Goal: Transaction & Acquisition: Subscribe to service/newsletter

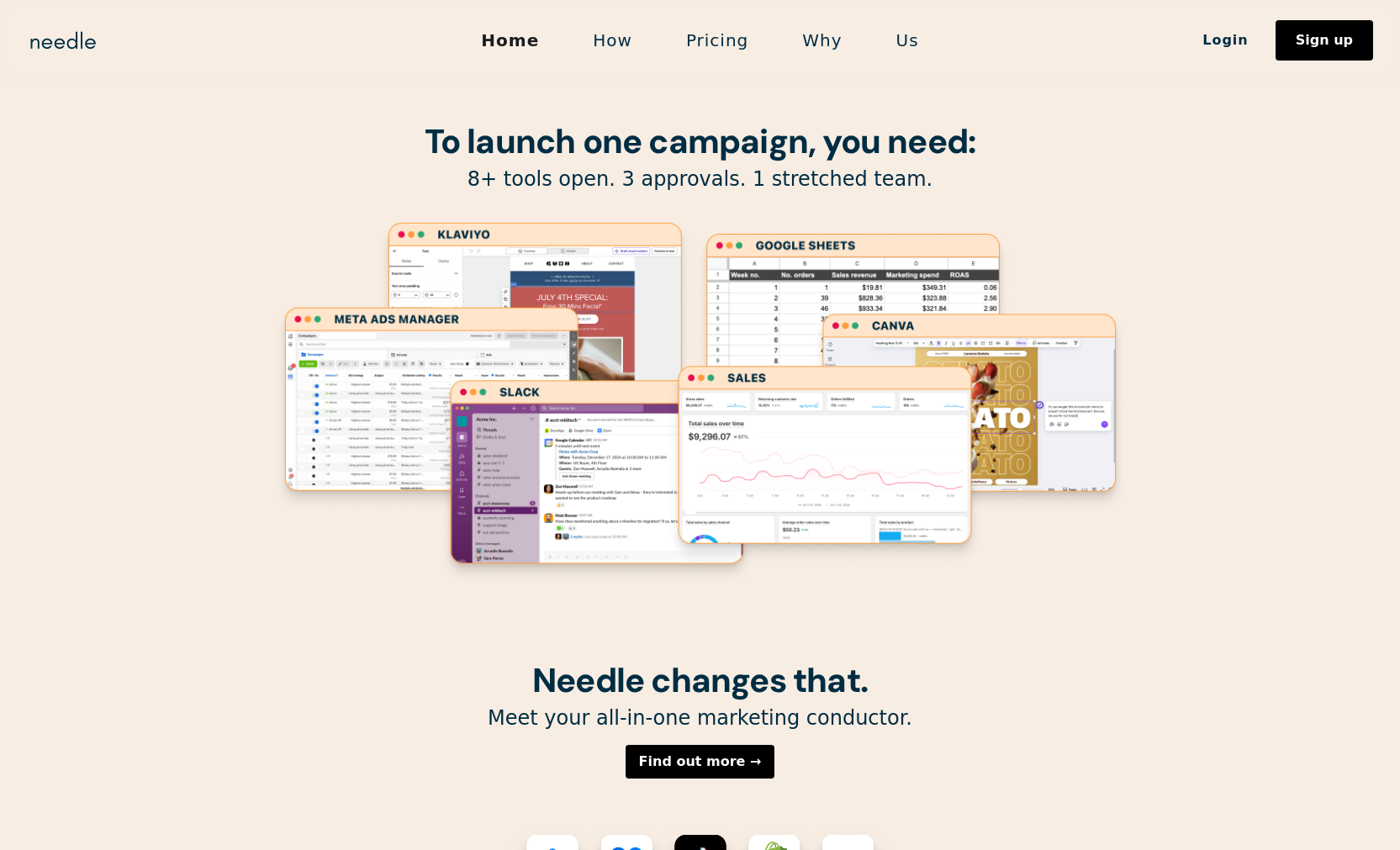
scroll to position [1, 0]
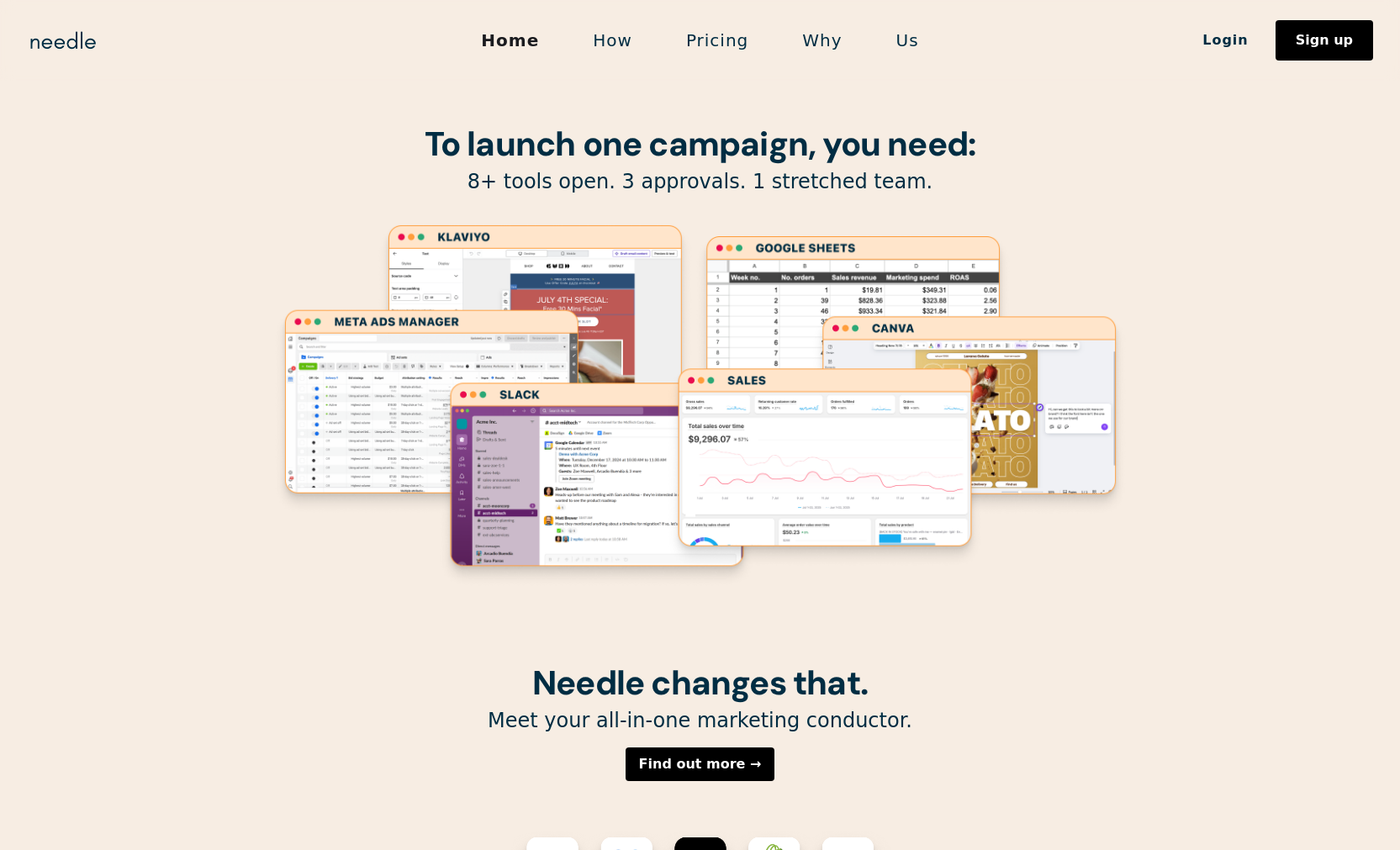
click at [726, 48] on link "Pricing" at bounding box center [717, 40] width 116 height 35
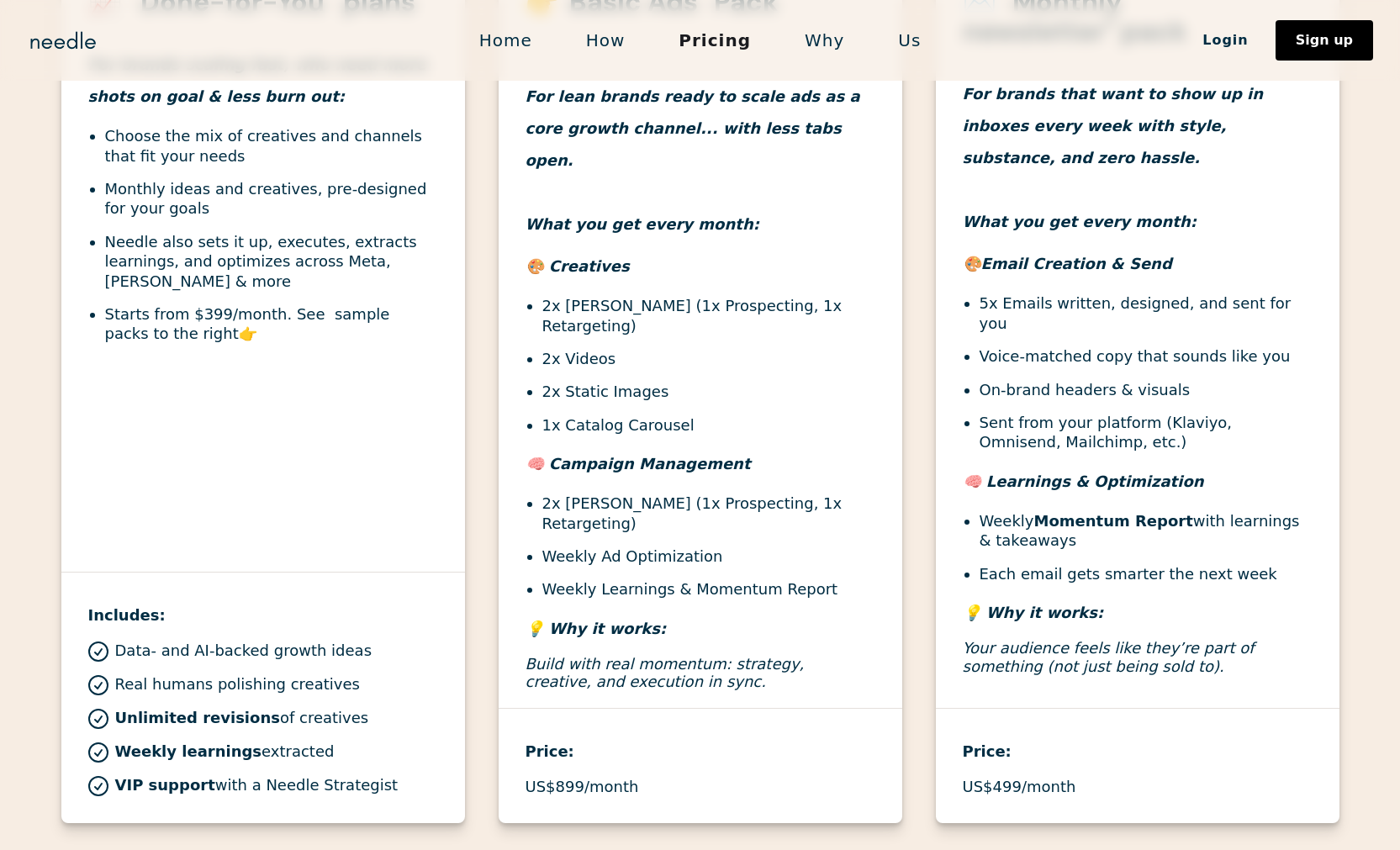
scroll to position [725, 0]
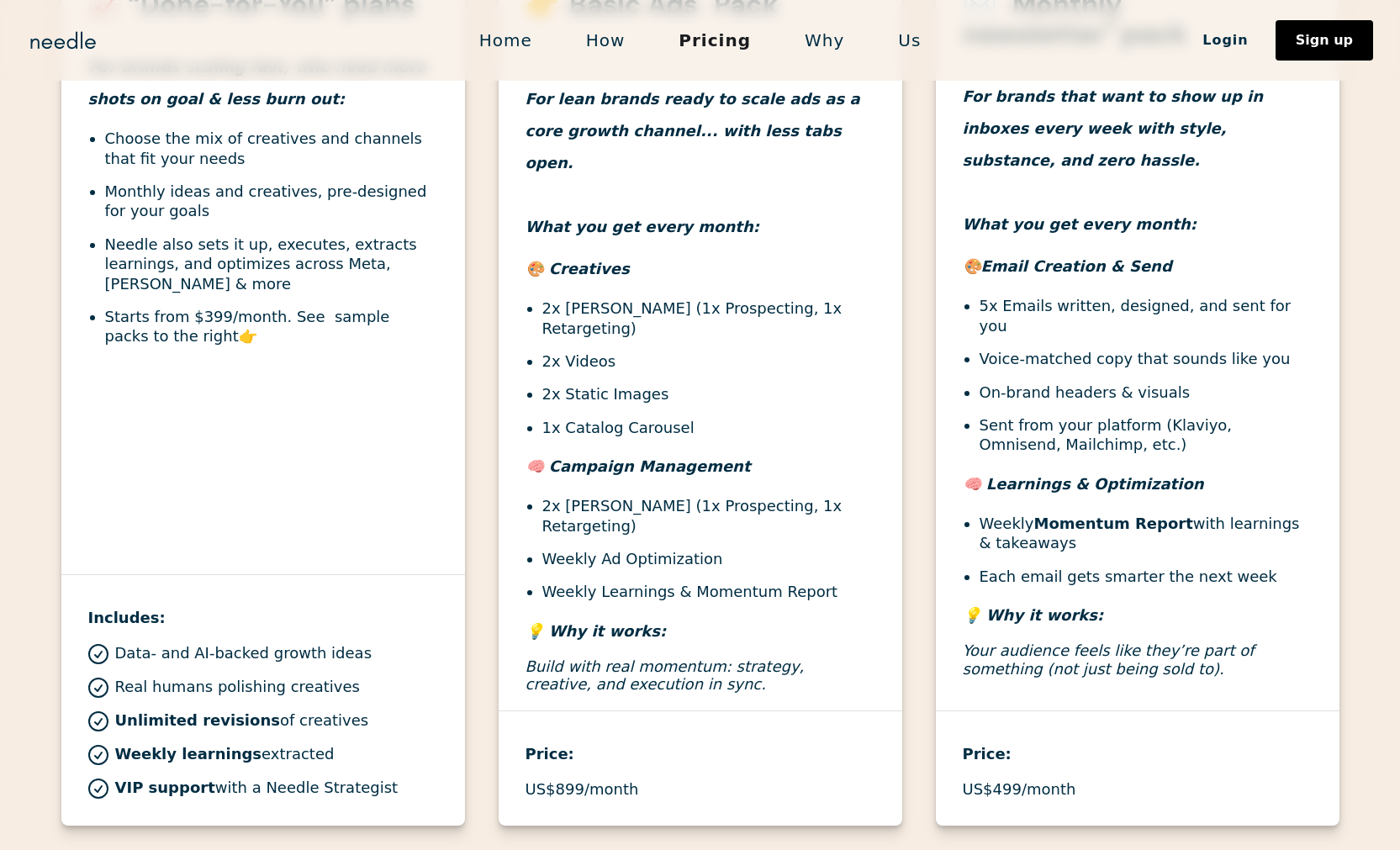
click at [593, 351] on li "2x Videos" at bounding box center [708, 361] width 334 height 20
click at [654, 351] on li "2x Videos" at bounding box center [708, 361] width 334 height 20
drag, startPoint x: 656, startPoint y: 753, endPoint x: 521, endPoint y: 760, distance: 135.2
click at [521, 760] on div "Price: US$899/month" at bounding box center [700, 755] width 403 height 89
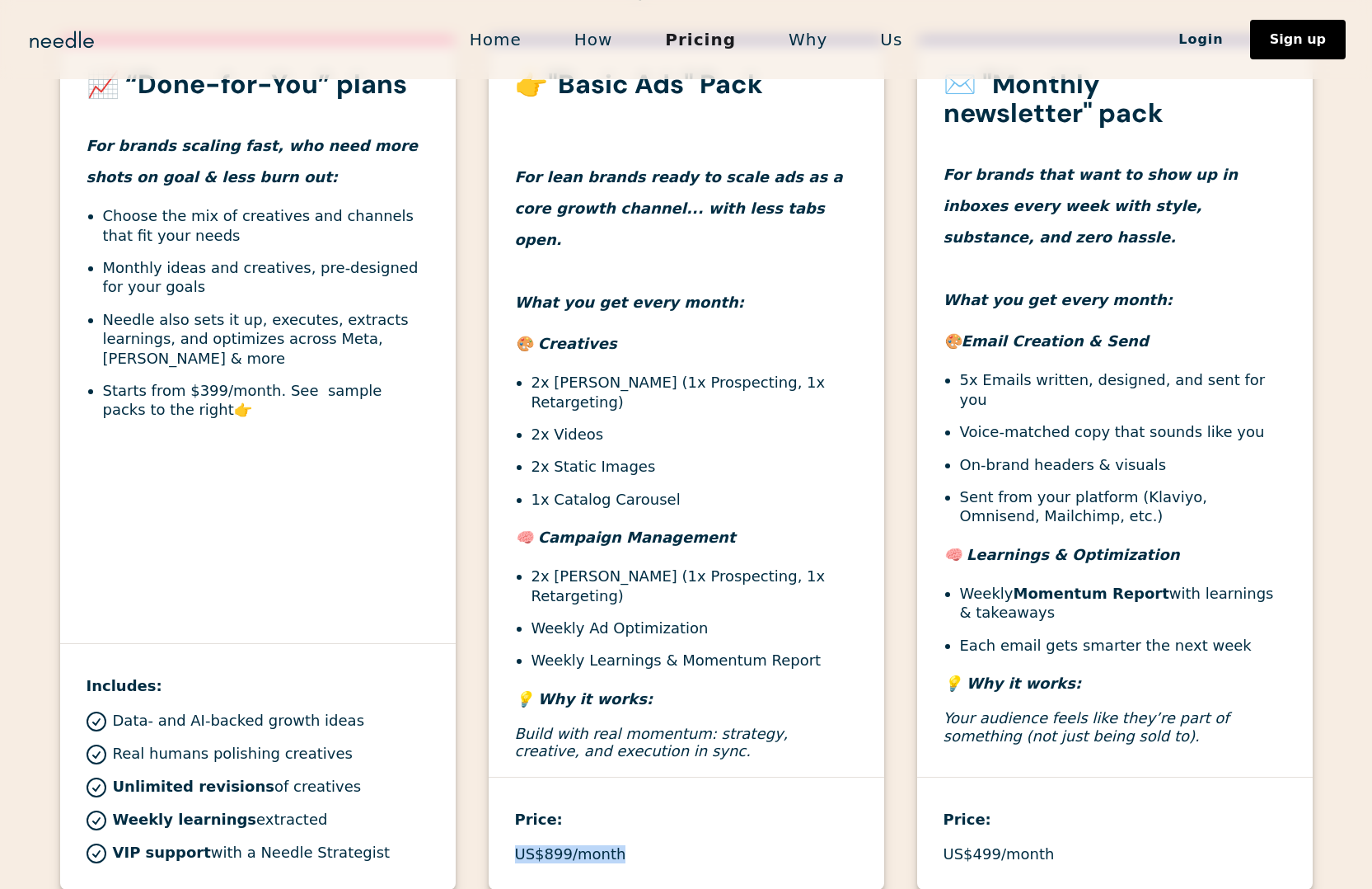
scroll to position [628, 0]
